Goal: Task Accomplishment & Management: Manage account settings

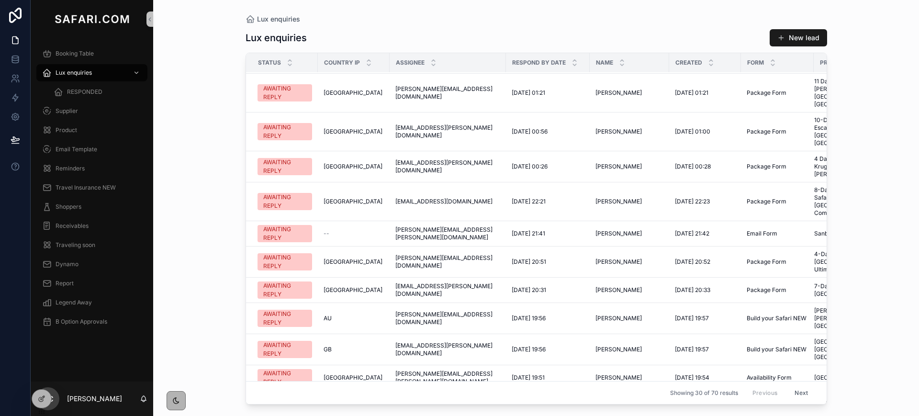
scroll to position [523, 0]
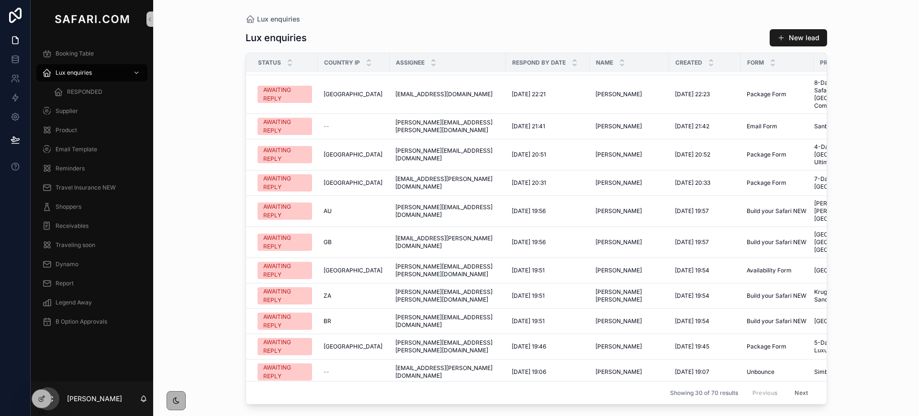
click at [793, 386] on button "Next" at bounding box center [801, 392] width 27 height 15
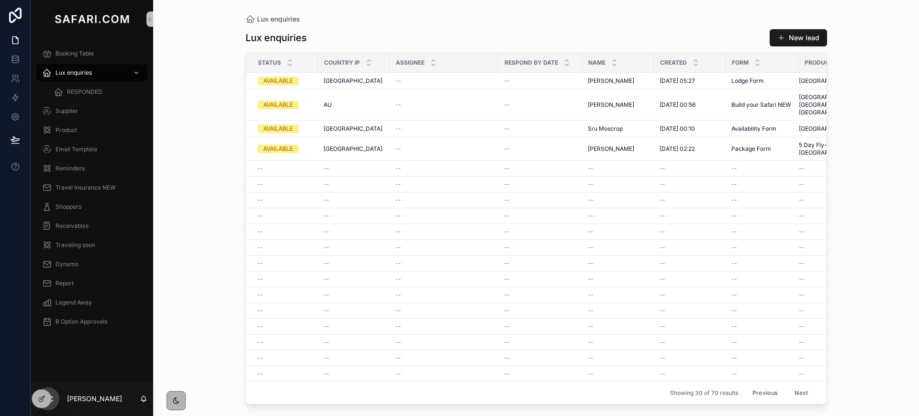
click at [746, 385] on button "Previous" at bounding box center [765, 392] width 38 height 15
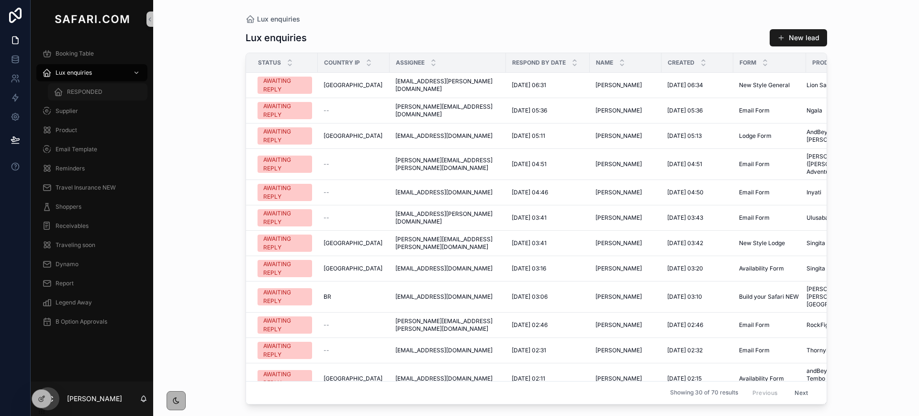
click at [71, 86] on div "RESPONDED" at bounding box center [98, 91] width 88 height 15
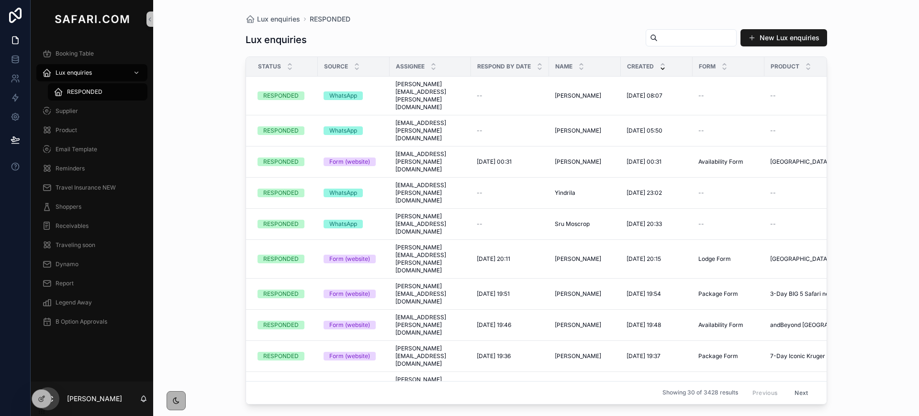
click at [672, 35] on input "scrollable content" at bounding box center [697, 37] width 78 height 13
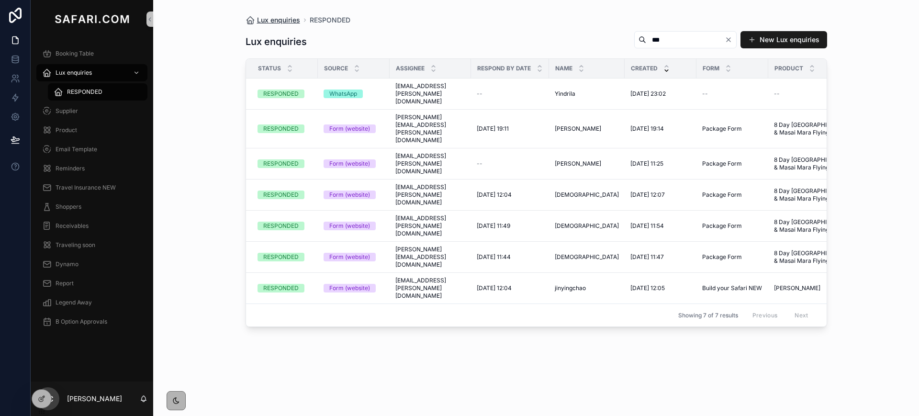
type input "***"
click at [72, 52] on span "Booking Table" at bounding box center [75, 54] width 38 height 8
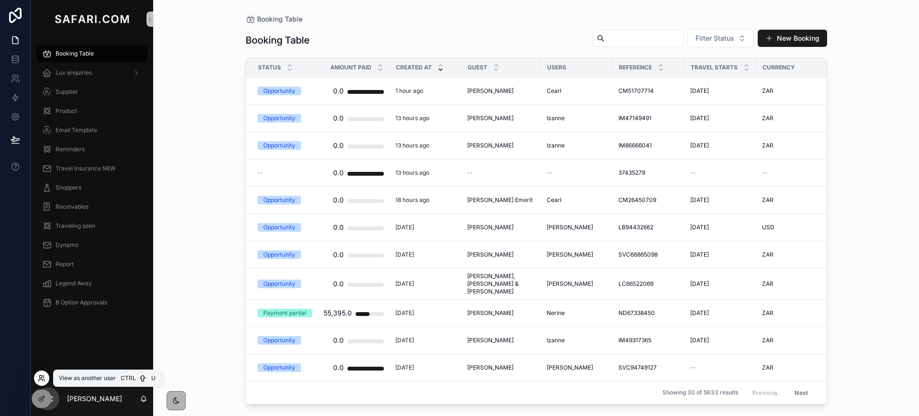
click at [42, 376] on icon at bounding box center [40, 376] width 2 height 2
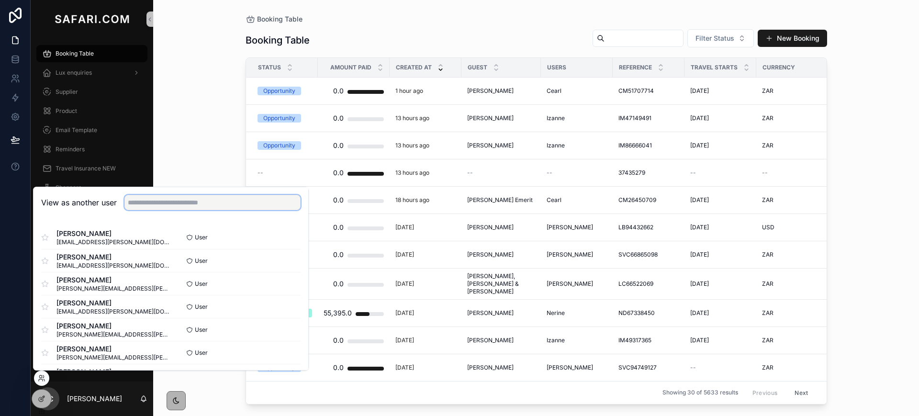
click at [246, 200] on input "text" at bounding box center [212, 202] width 176 height 15
type input "*****"
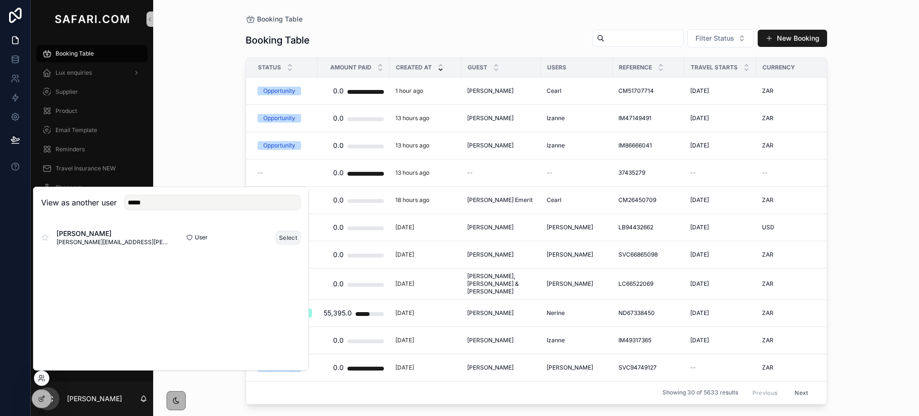
click at [286, 237] on button "Select" at bounding box center [288, 238] width 25 height 14
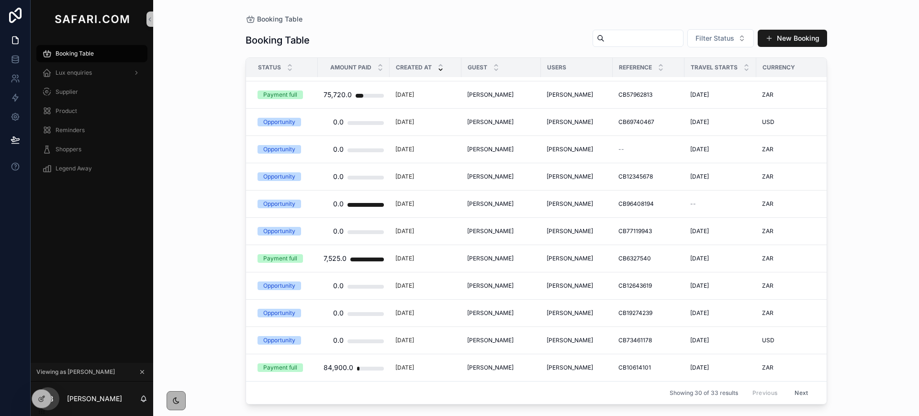
scroll to position [524, 0]
click at [792, 385] on button "Next" at bounding box center [801, 392] width 27 height 15
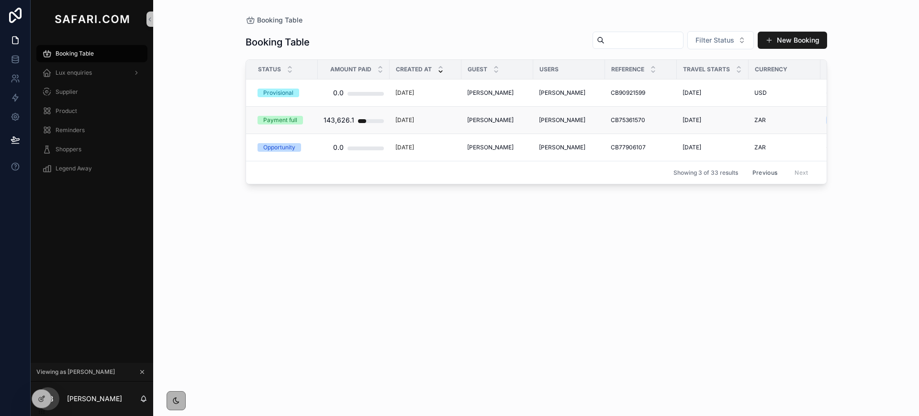
click at [486, 119] on span "Madhav Paul" at bounding box center [490, 120] width 46 height 8
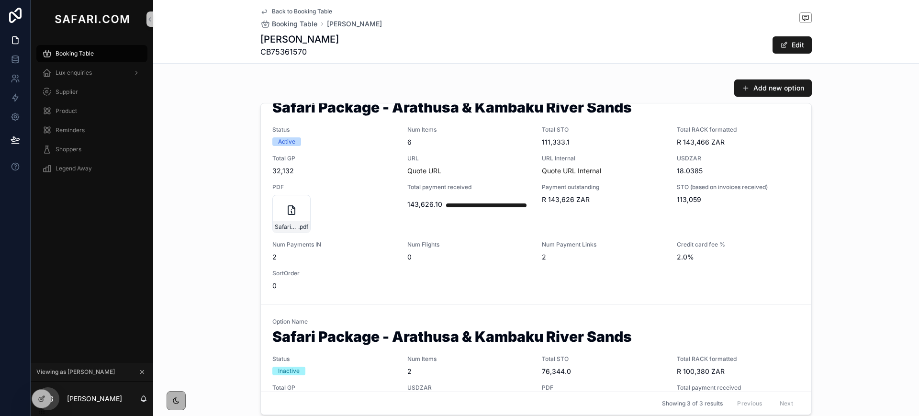
scroll to position [28, 0]
click at [488, 160] on span "URL" at bounding box center [468, 159] width 123 height 8
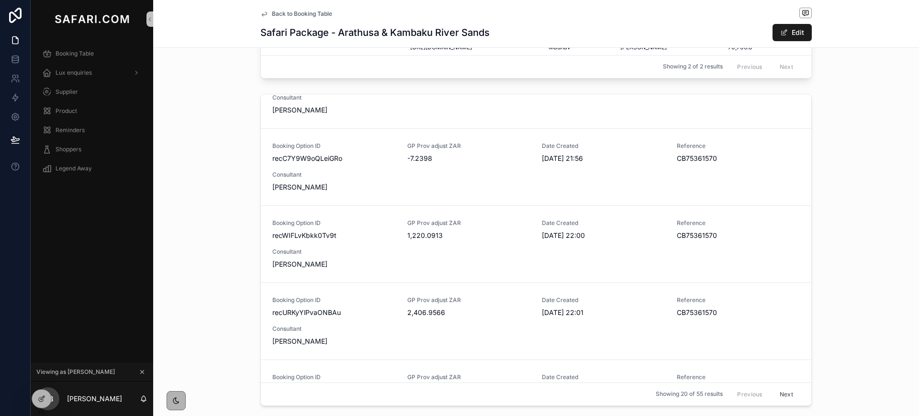
scroll to position [120, 0]
click at [260, 11] on icon "scrollable content" at bounding box center [264, 14] width 8 height 8
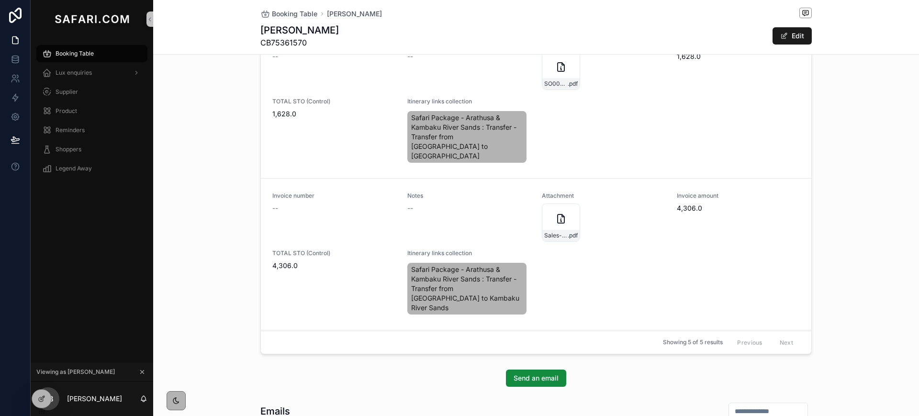
scroll to position [170, 0]
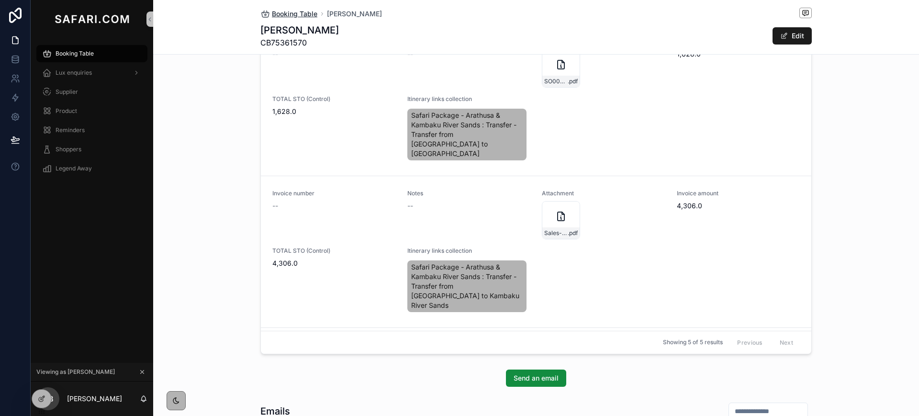
click at [277, 11] on span "Booking Table" at bounding box center [294, 14] width 45 height 10
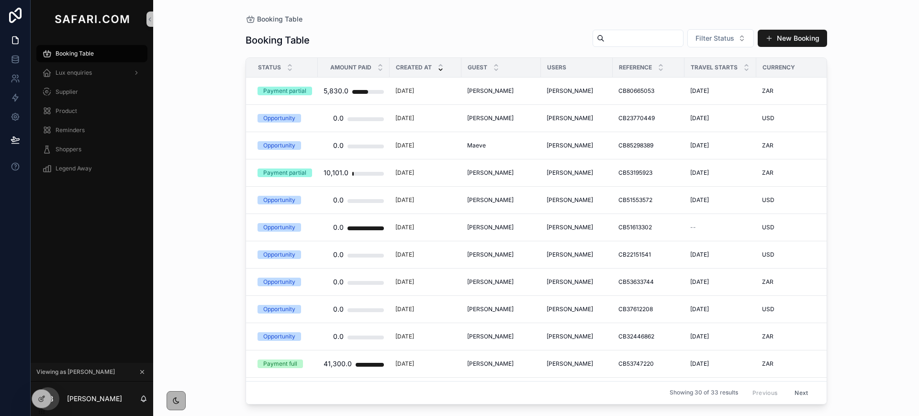
click at [142, 369] on icon "scrollable content" at bounding box center [142, 372] width 7 height 7
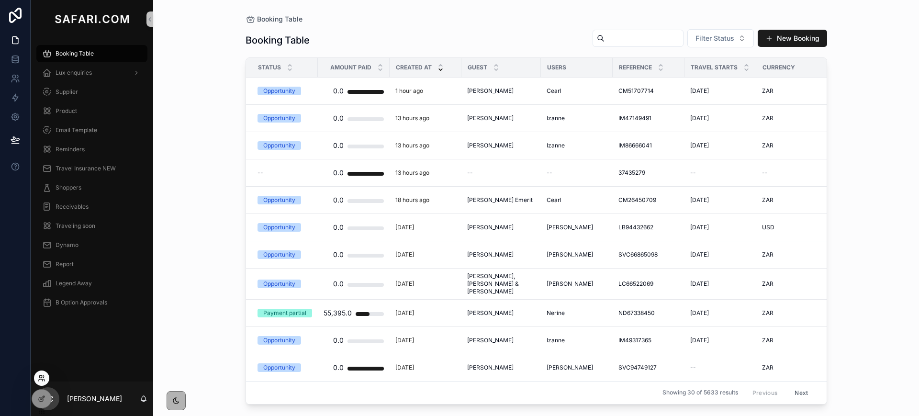
click at [43, 374] on icon at bounding box center [42, 378] width 8 height 8
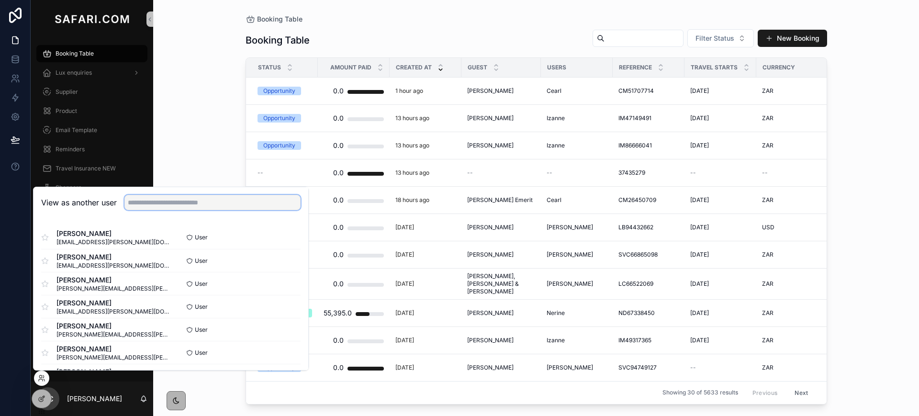
click at [191, 202] on input "text" at bounding box center [212, 202] width 176 height 15
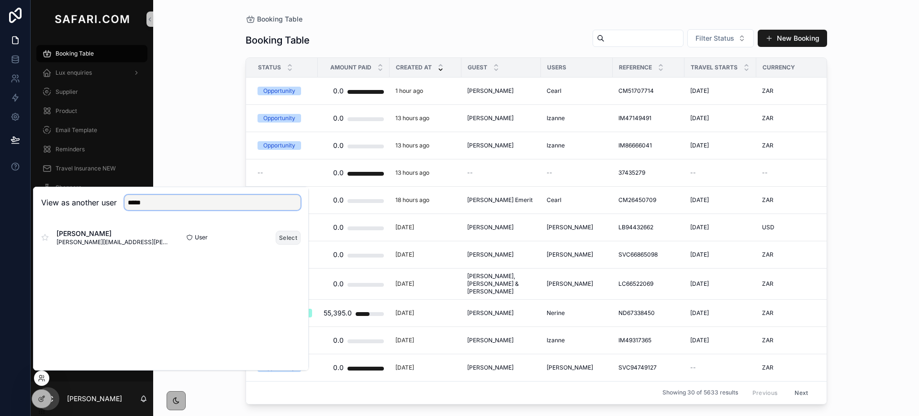
type input "*****"
click at [278, 237] on button "Select" at bounding box center [288, 238] width 25 height 14
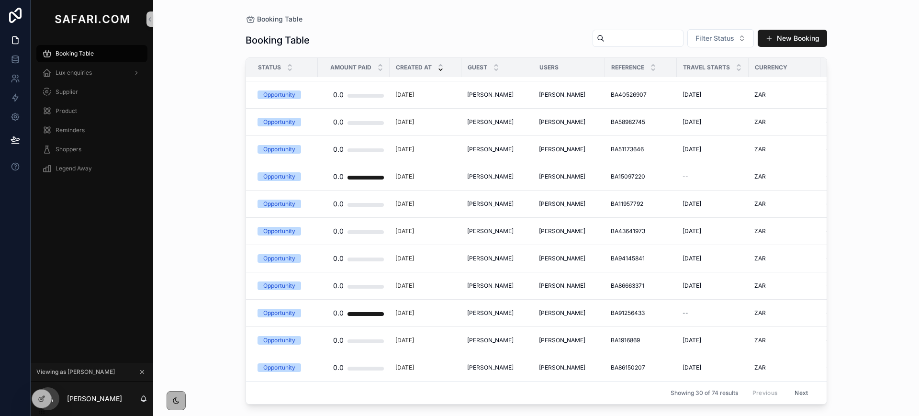
scroll to position [524, 0]
click at [803, 385] on button "Next" at bounding box center [801, 392] width 27 height 15
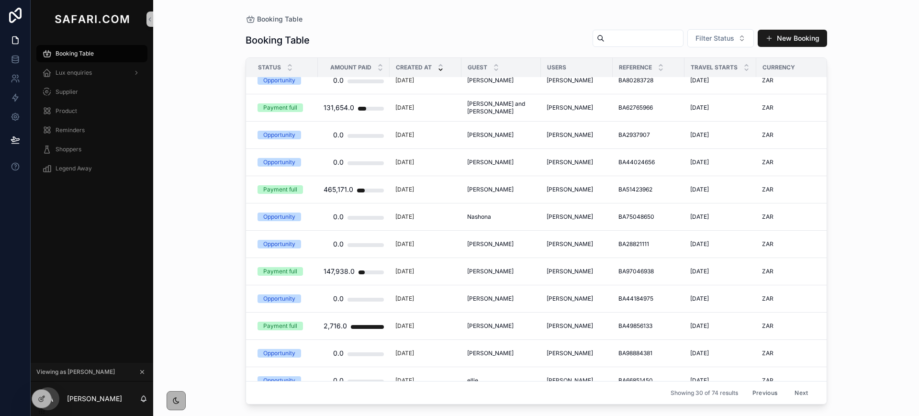
scroll to position [231, 0]
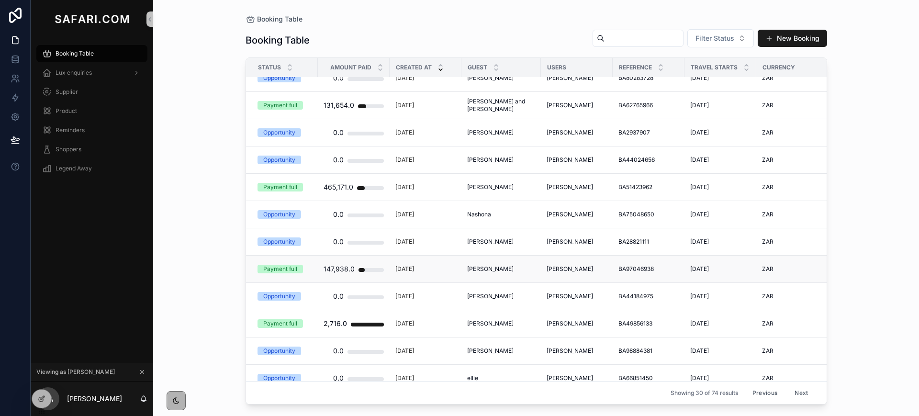
click at [508, 269] on span "[PERSON_NAME]" at bounding box center [490, 269] width 46 height 8
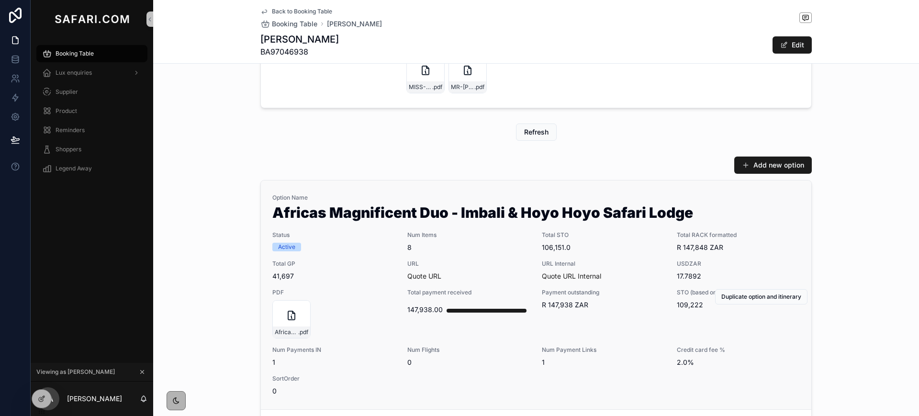
click at [475, 234] on span "Num Items" at bounding box center [468, 235] width 123 height 8
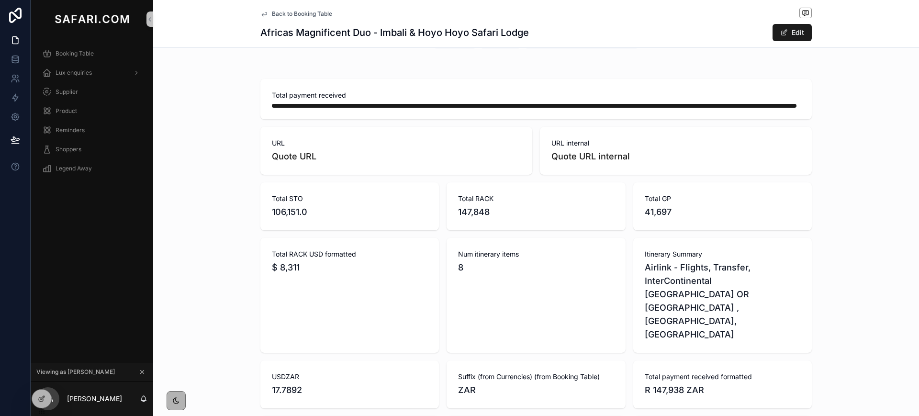
scroll to position [486, 0]
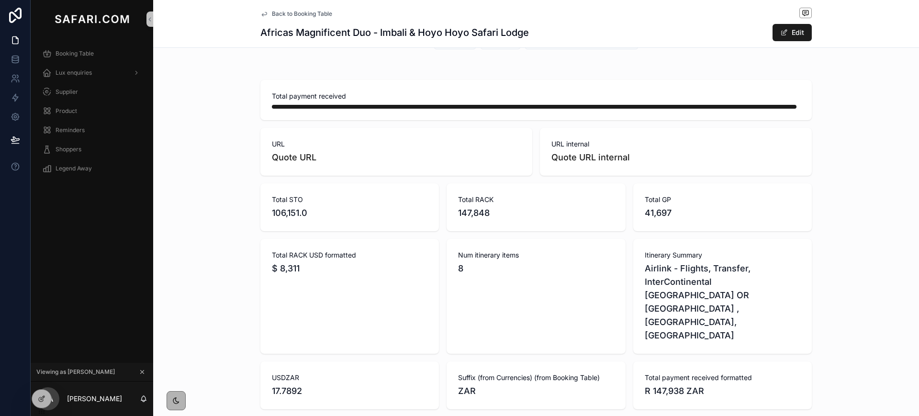
click at [265, 17] on div "Back to Booking Table" at bounding box center [535, 14] width 551 height 12
click at [260, 10] on icon "scrollable content" at bounding box center [264, 14] width 8 height 8
